Goal: Register for event/course

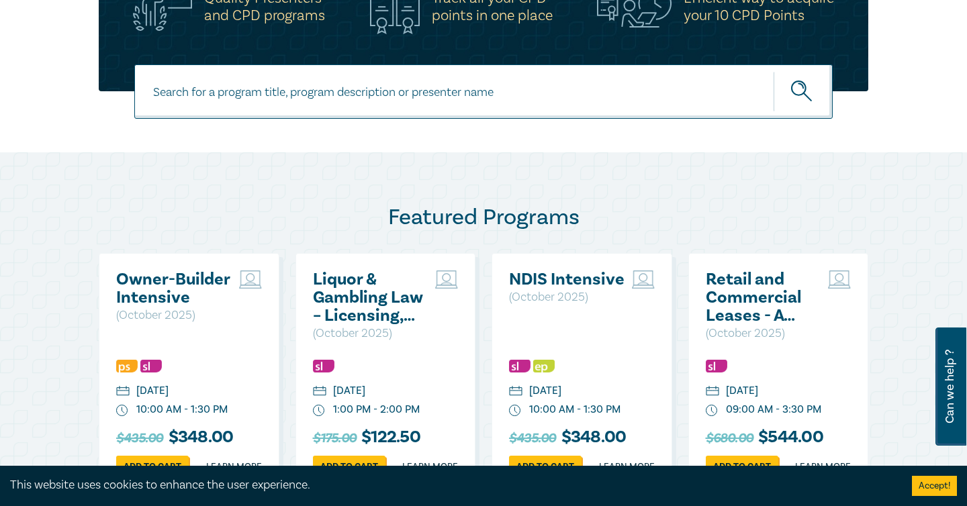
scroll to position [508, 0]
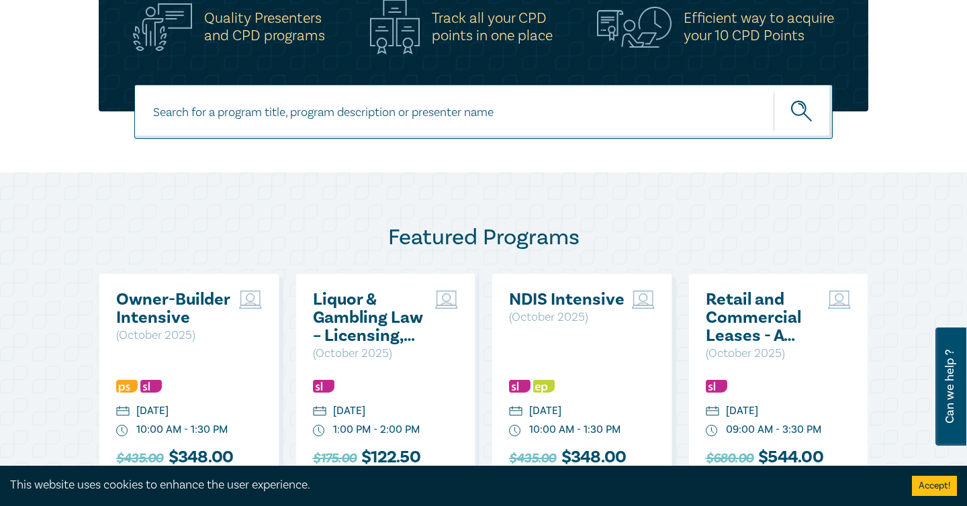
click at [504, 121] on input at bounding box center [483, 112] width 698 height 54
type input "trust money"
click at [773, 91] on button "submit" at bounding box center [802, 111] width 59 height 41
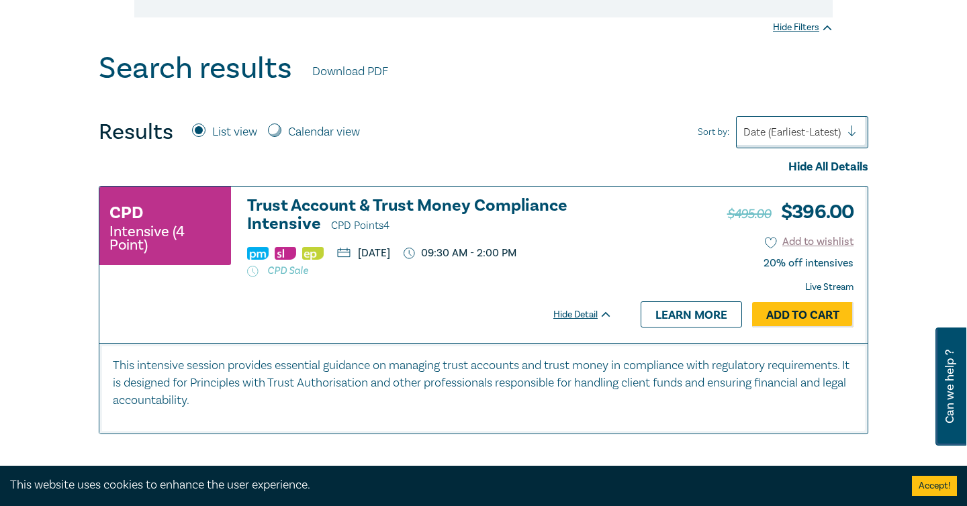
scroll to position [473, 0]
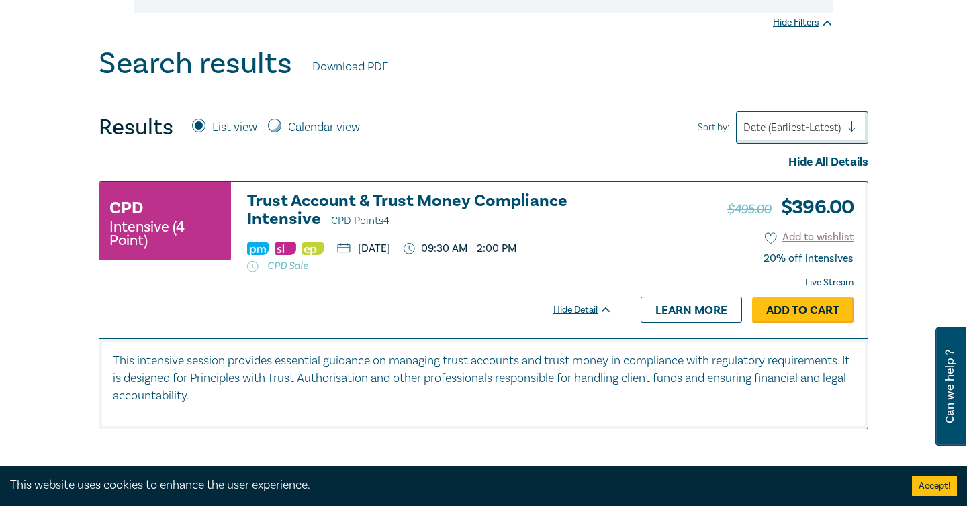
click at [801, 311] on link "Add to Cart" at bounding box center [802, 310] width 101 height 26
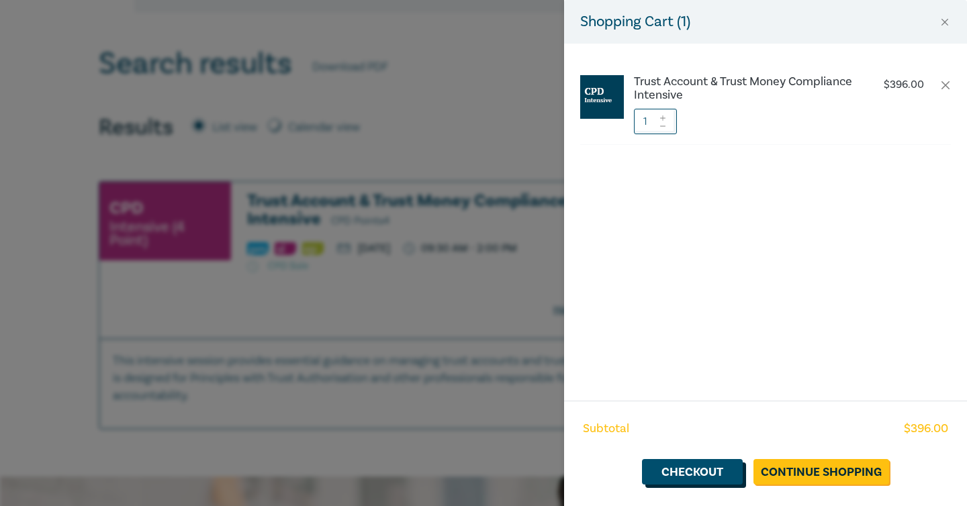
click at [713, 469] on link "Checkout" at bounding box center [692, 472] width 101 height 26
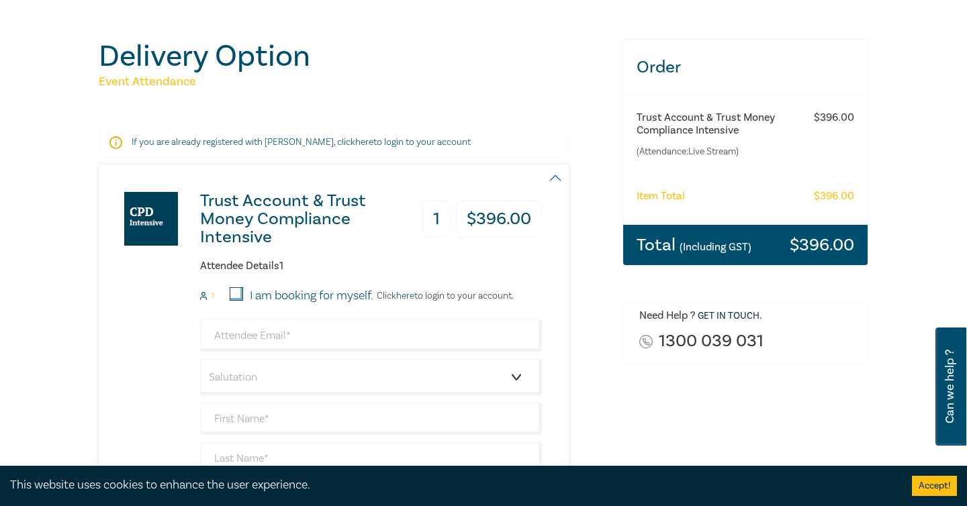
scroll to position [139, 0]
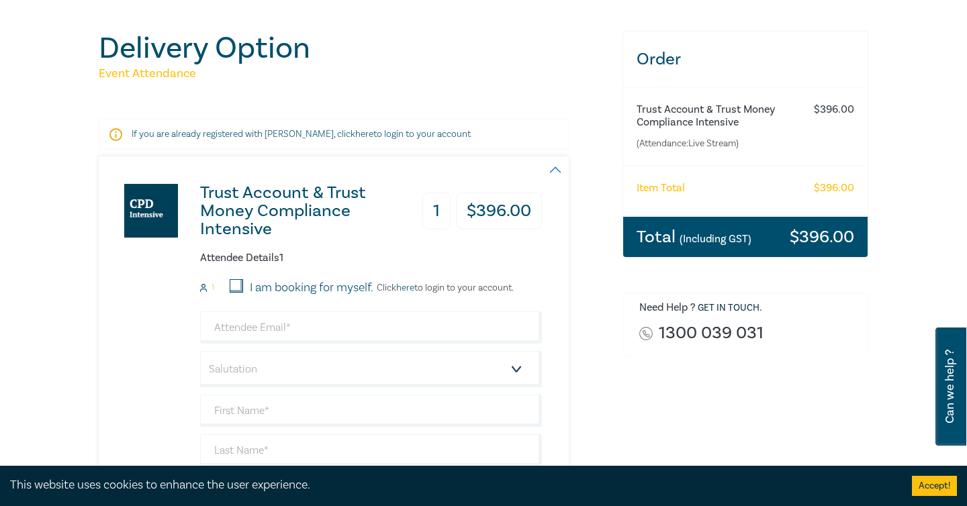
click at [234, 285] on input "I am booking for myself." at bounding box center [236, 285] width 13 height 13
checkbox input "true"
click at [296, 327] on input "email" at bounding box center [371, 328] width 342 height 32
type input "admin@vklawyers.com.au"
type input "Vinu"
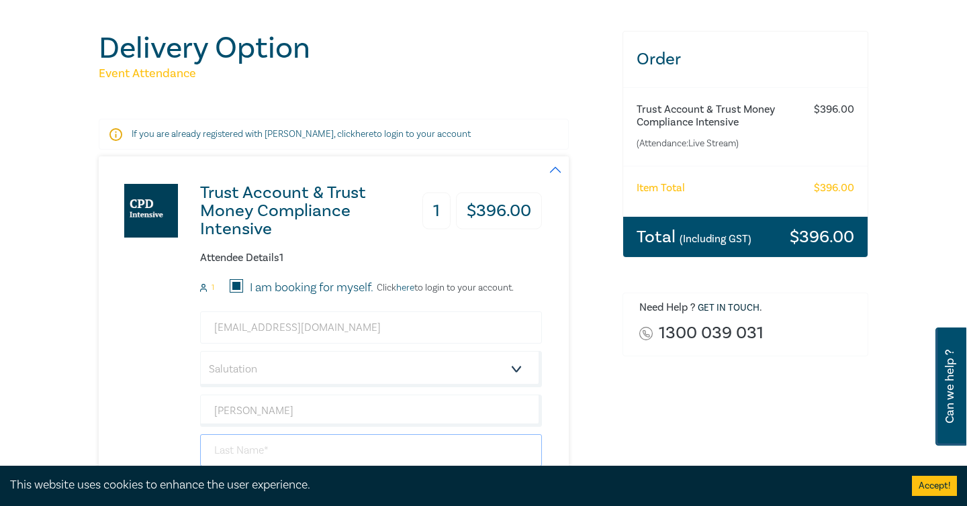
type input "Kumar"
type input "VK Lawyers"
type input "0402711802"
type input "Australia"
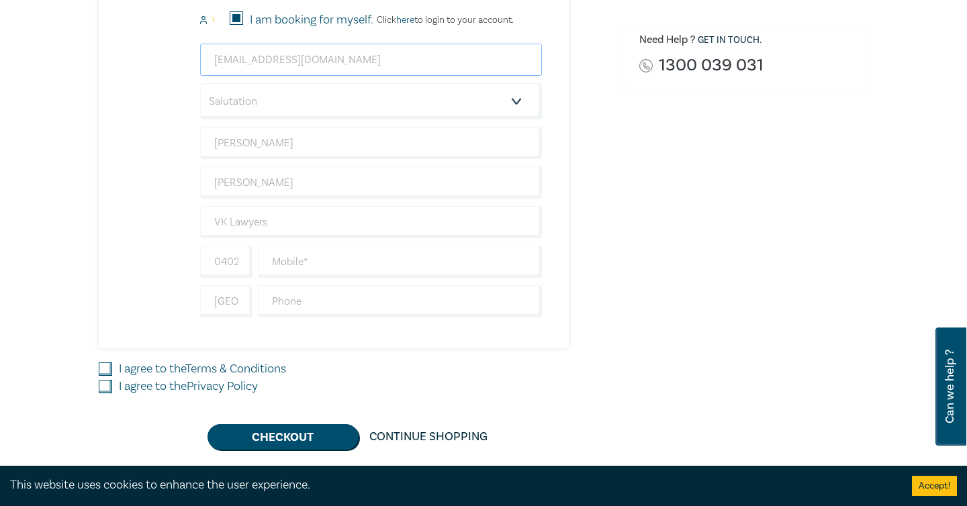
scroll to position [408, 0]
click at [333, 259] on input "text" at bounding box center [400, 261] width 284 height 32
type input "0402711802"
click at [571, 296] on div "Trust Account & Trust Money Compliance Intensive 1 $ 396.00 Attendee Details 1 …" at bounding box center [353, 118] width 508 height 460
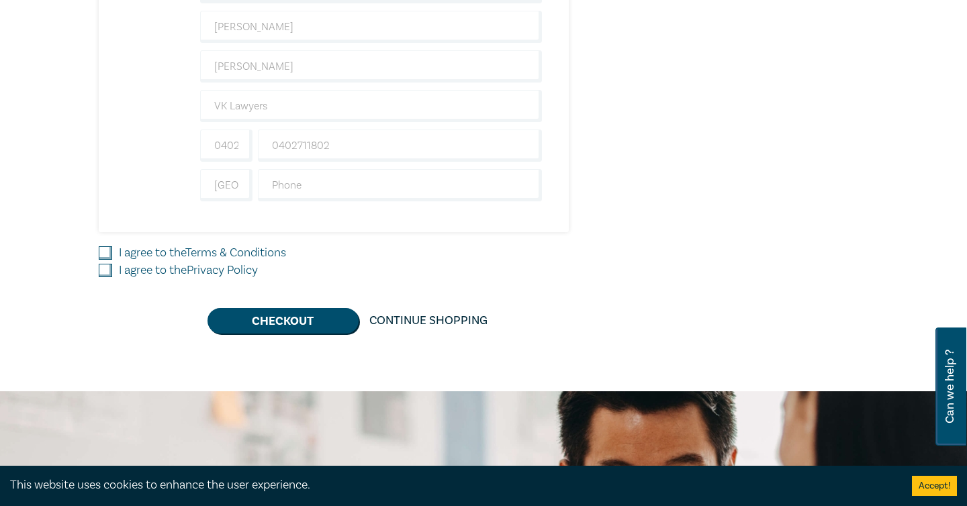
scroll to position [524, 0]
click at [103, 252] on input "I agree to the Terms & Conditions" at bounding box center [105, 252] width 13 height 13
checkbox input "true"
click at [104, 269] on input "I agree to the Privacy Policy" at bounding box center [105, 269] width 13 height 13
checkbox input "true"
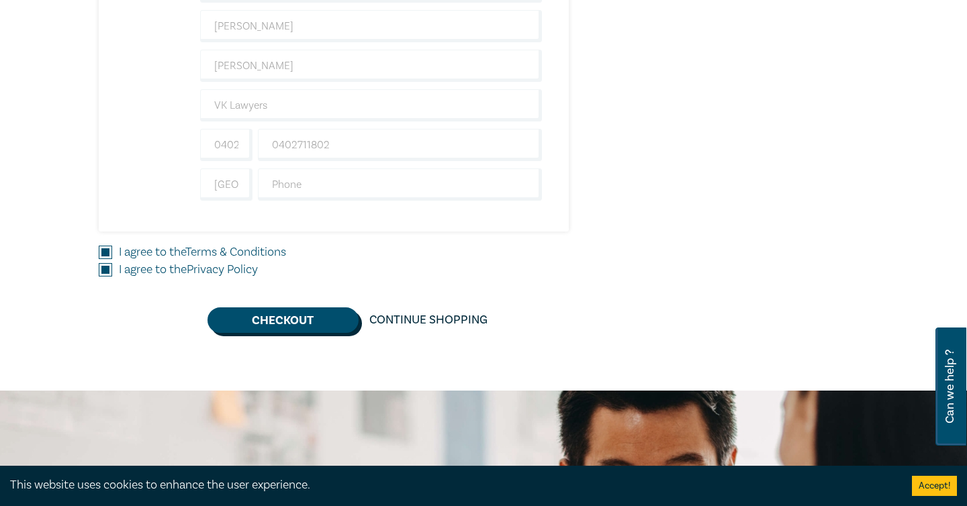
click at [304, 320] on button "Checkout" at bounding box center [282, 320] width 151 height 26
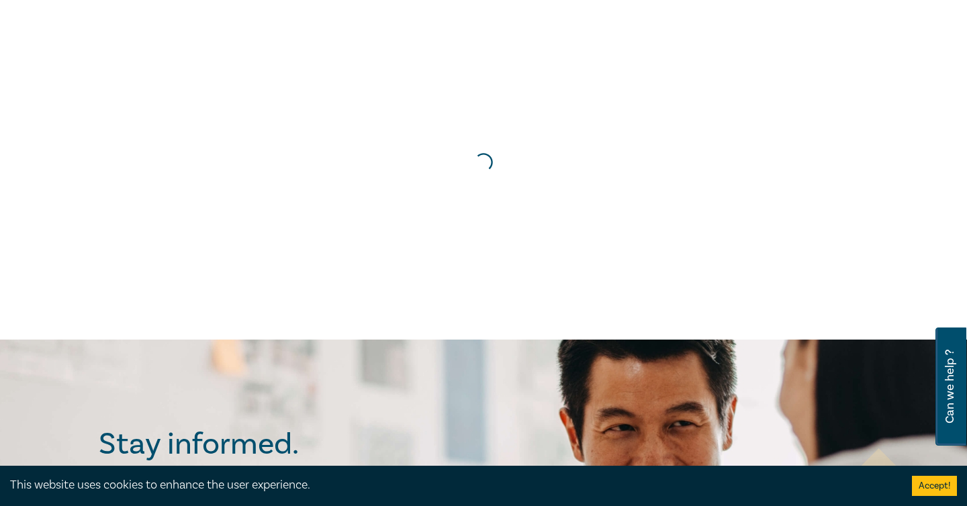
scroll to position [0, 0]
